Goal: Find specific page/section: Find specific page/section

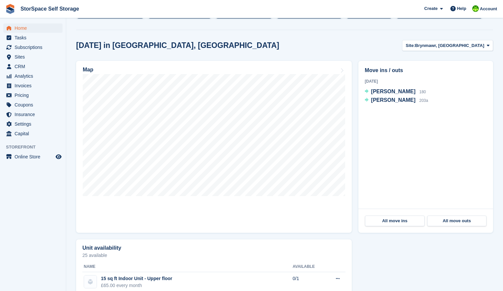
scroll to position [171, 0]
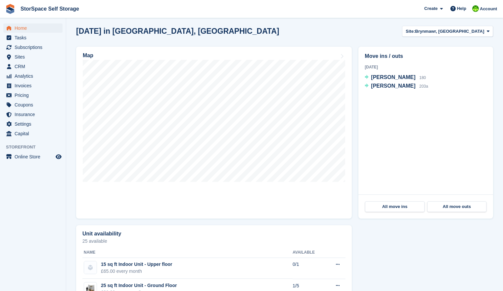
click at [272, 33] on div "Today in Brynmawr, South Wales Site: Brynmawr, South Wales Brynmawr, South Wale…" at bounding box center [284, 31] width 417 height 11
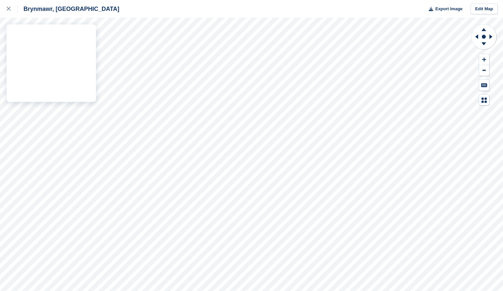
click at [53, 67] on div "Brynmawr, South Wales Export Image Edit Map" at bounding box center [251, 145] width 503 height 291
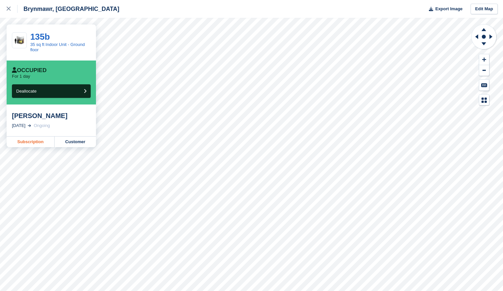
click at [35, 142] on link "Subscription" at bounding box center [31, 142] width 48 height 11
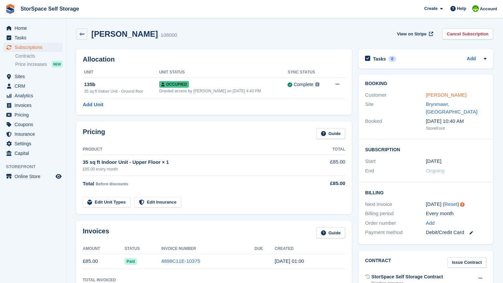
click at [441, 94] on link "David Richards" at bounding box center [446, 95] width 41 height 6
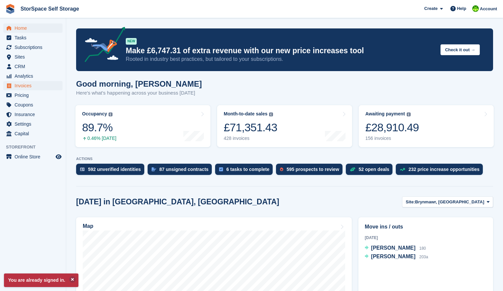
click at [19, 86] on span "Invoices" at bounding box center [35, 85] width 40 height 9
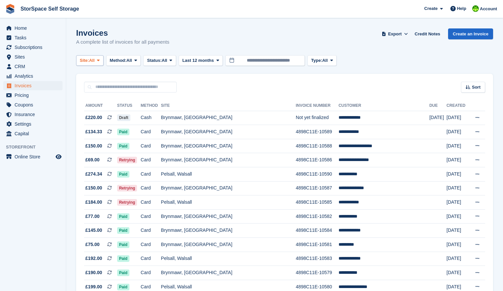
click at [101, 61] on span at bounding box center [98, 60] width 5 height 5
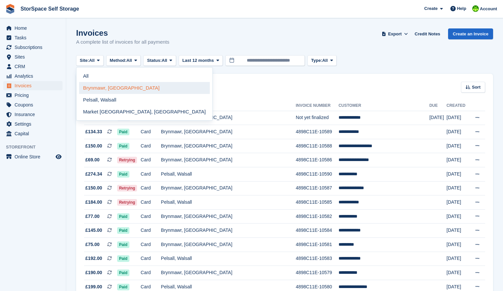
click at [115, 89] on link "Brynmawr, [GEOGRAPHIC_DATA]" at bounding box center [144, 88] width 131 height 12
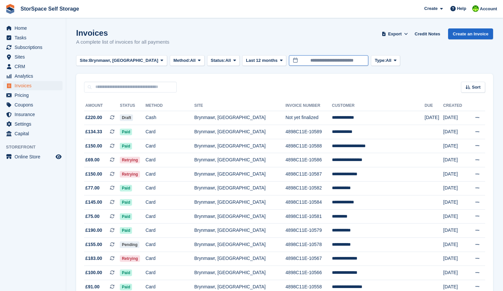
click at [319, 61] on input "**********" at bounding box center [328, 60] width 79 height 11
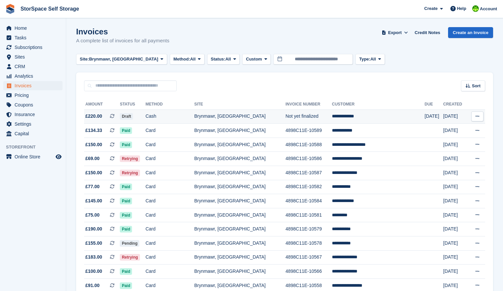
scroll to position [3, 0]
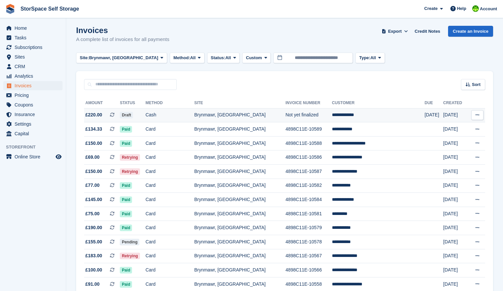
click at [189, 117] on td "Cash" at bounding box center [170, 115] width 49 height 14
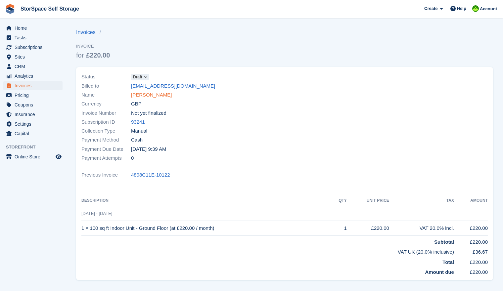
click at [151, 97] on link "[PERSON_NAME]" at bounding box center [151, 95] width 41 height 8
